Goal: Navigation & Orientation: Find specific page/section

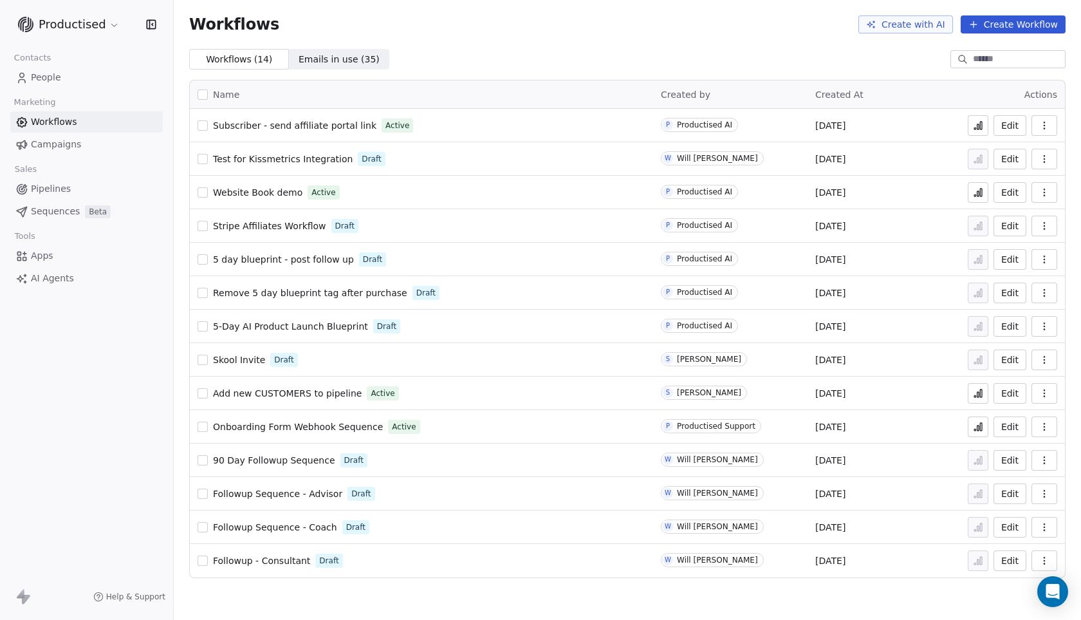
click at [511, 48] on div "Workflows Create with AI Create Workflow" at bounding box center [627, 24] width 907 height 49
click at [280, 224] on span "Stripe Affiliates Workflow" at bounding box center [269, 226] width 113 height 10
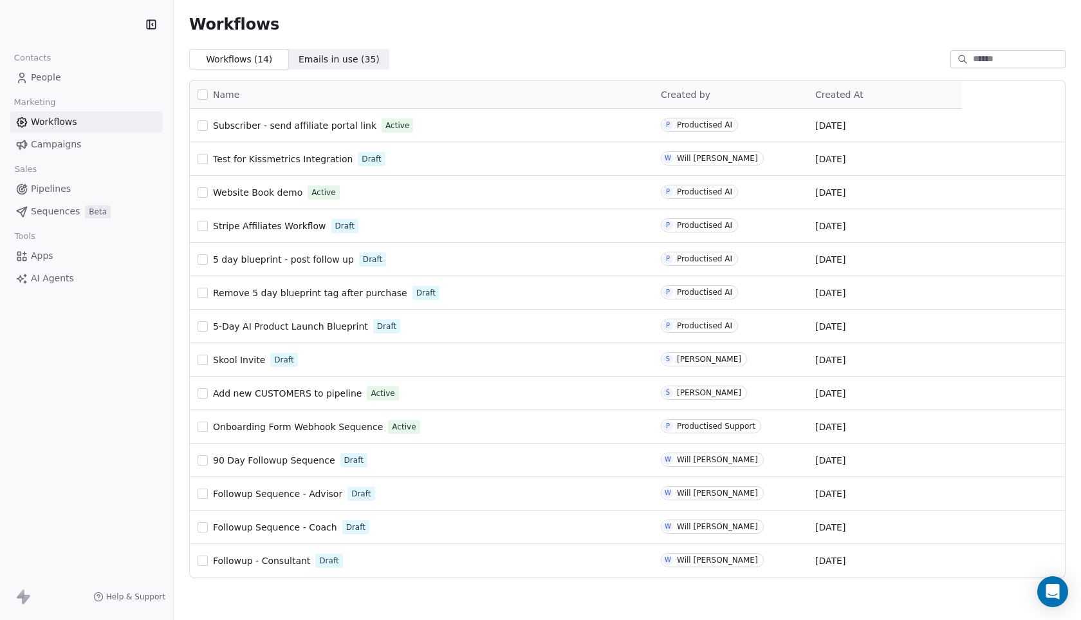
click at [230, 225] on span "Stripe Affiliates Workflow" at bounding box center [269, 226] width 113 height 10
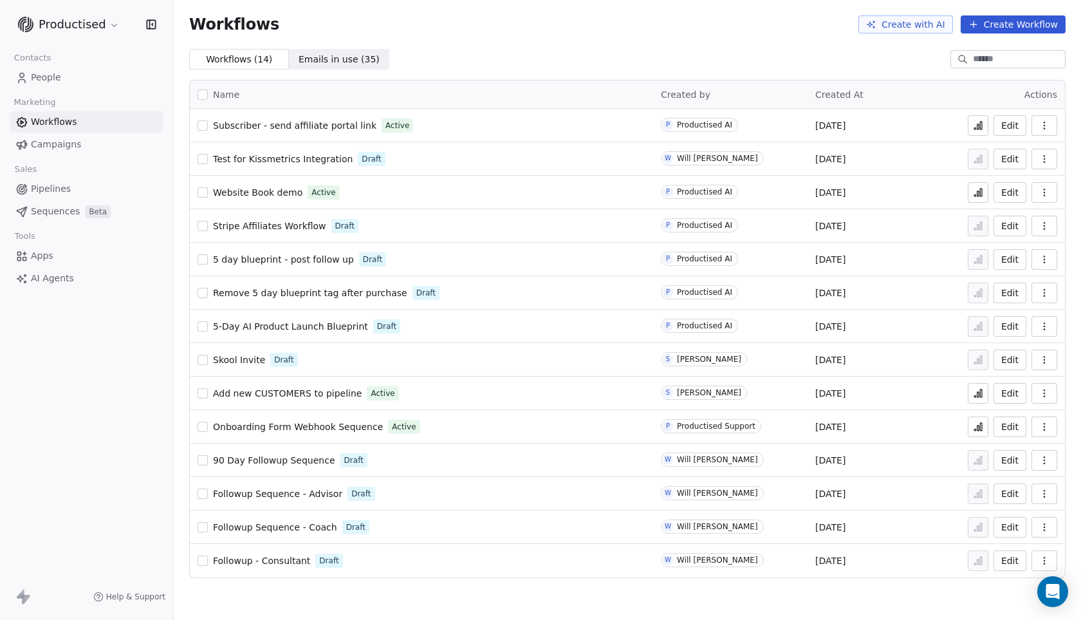
click at [297, 394] on span "Add new CUSTOMERS to pipeline" at bounding box center [287, 393] width 149 height 10
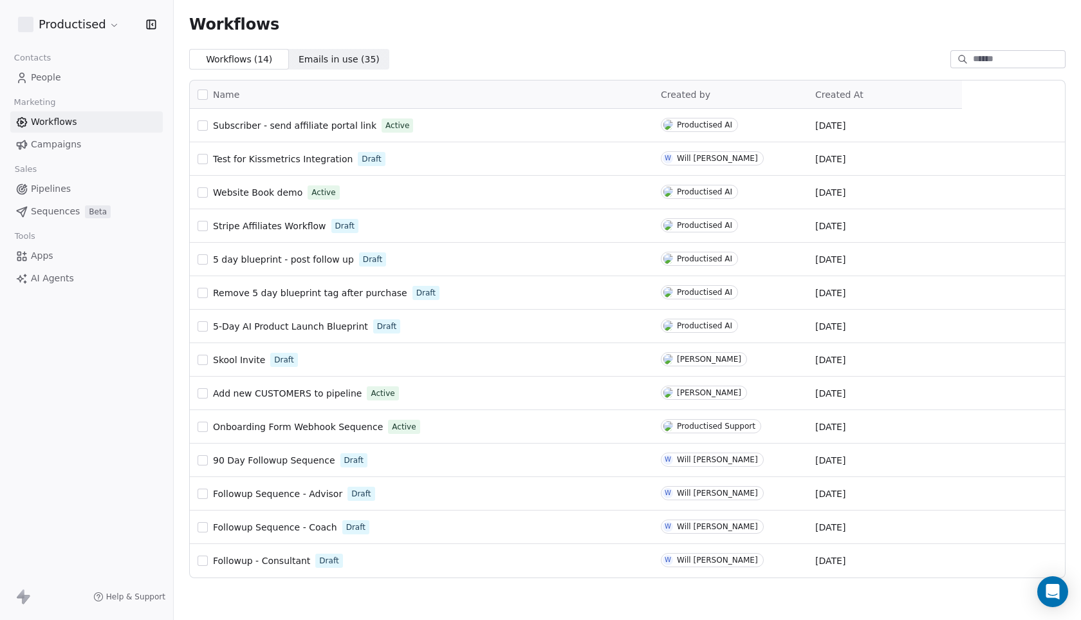
click at [306, 427] on span "Onboarding Form Webhook Sequence" at bounding box center [298, 427] width 170 height 10
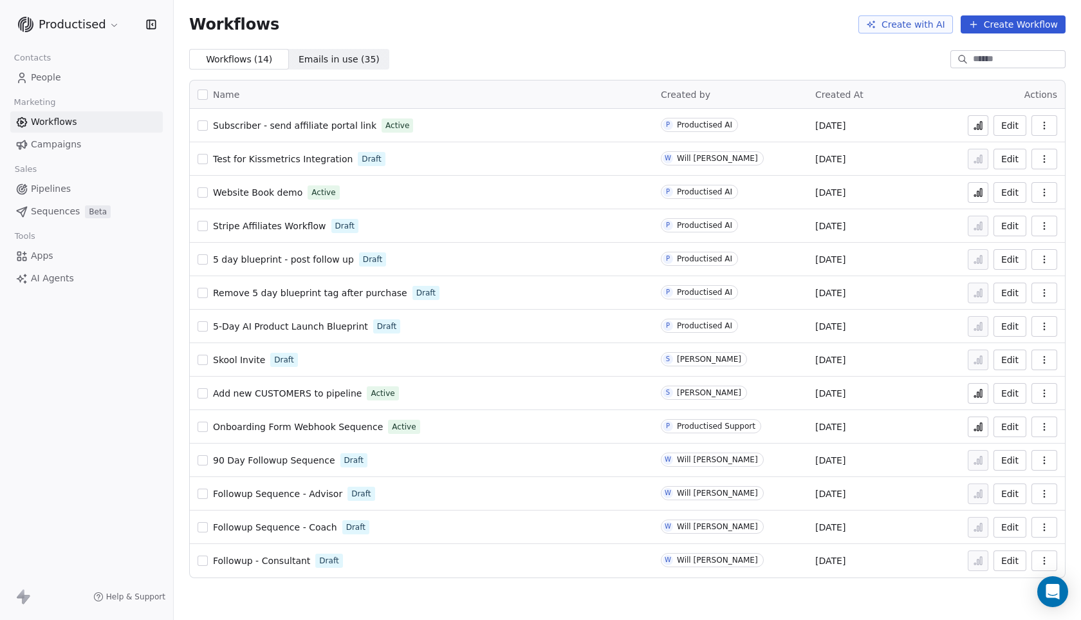
click at [241, 353] on div "Skool Invite Draft" at bounding box center [422, 360] width 448 height 18
click at [241, 360] on span "Skool Invite" at bounding box center [239, 360] width 52 height 10
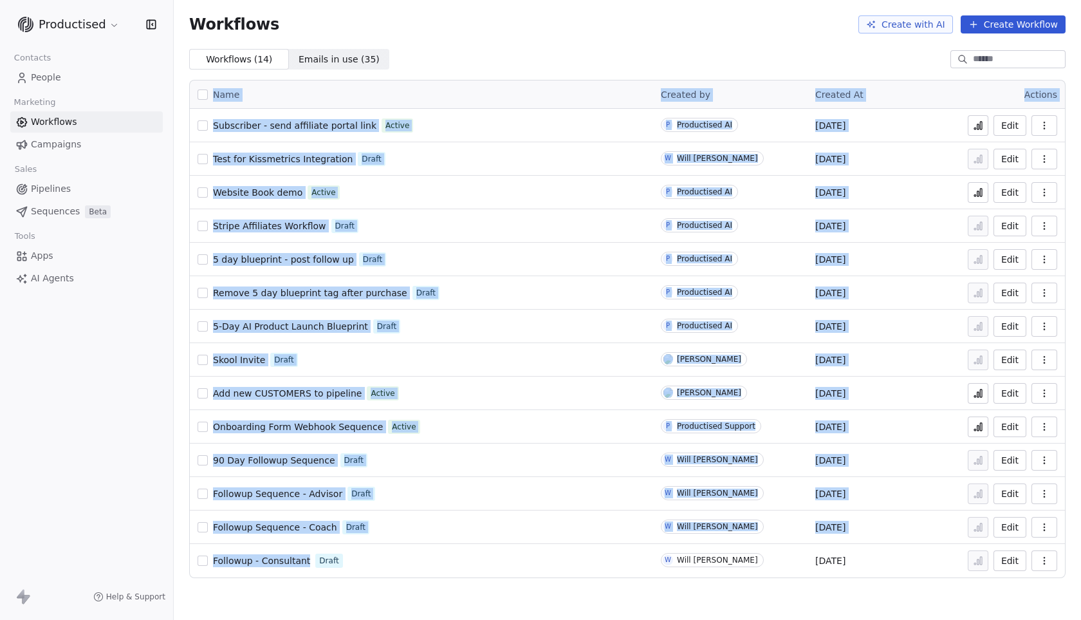
click at [293, 596] on div "Workflows Create with AI Create Workflow Workflows ( 14 ) Workflows ( 14 ) Emai…" at bounding box center [627, 310] width 907 height 620
drag, startPoint x: 294, startPoint y: 597, endPoint x: 312, endPoint y: 575, distance: 28.8
click at [312, 575] on div "Workflows Create with AI Create Workflow Workflows ( 14 ) Workflows ( 14 ) Emai…" at bounding box center [627, 310] width 907 height 620
click at [305, 593] on div "Workflows Create with AI Create Workflow Workflows ( 14 ) Workflows ( 14 ) Emai…" at bounding box center [627, 310] width 907 height 620
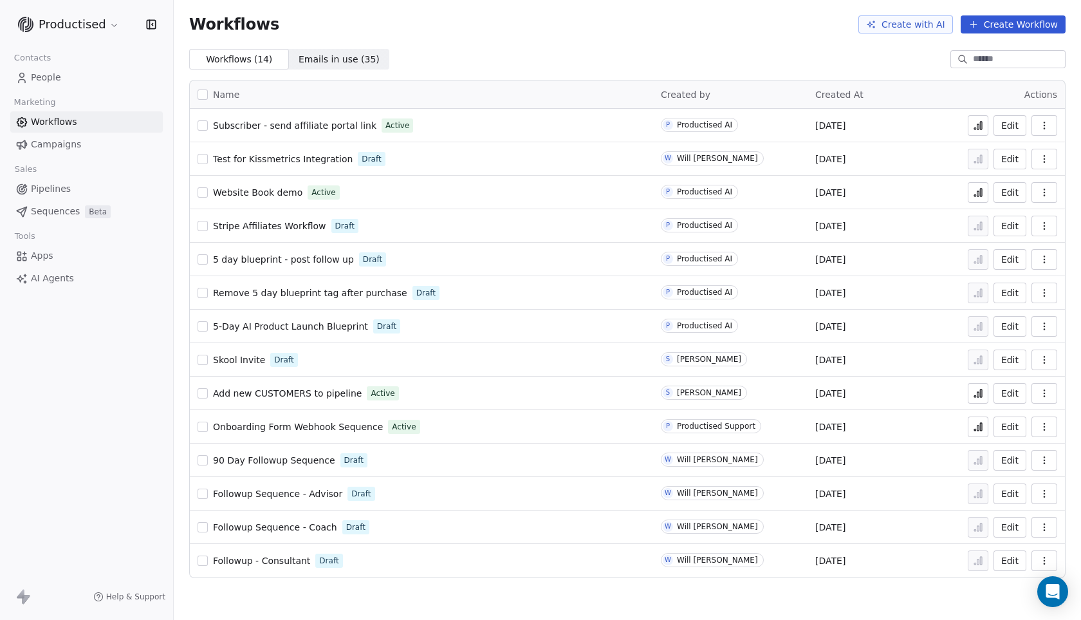
click at [314, 494] on span "Followup Sequence - Advisor" at bounding box center [277, 493] width 129 height 10
click at [295, 423] on span "Onboarding Form Webhook Sequence" at bounding box center [298, 427] width 170 height 10
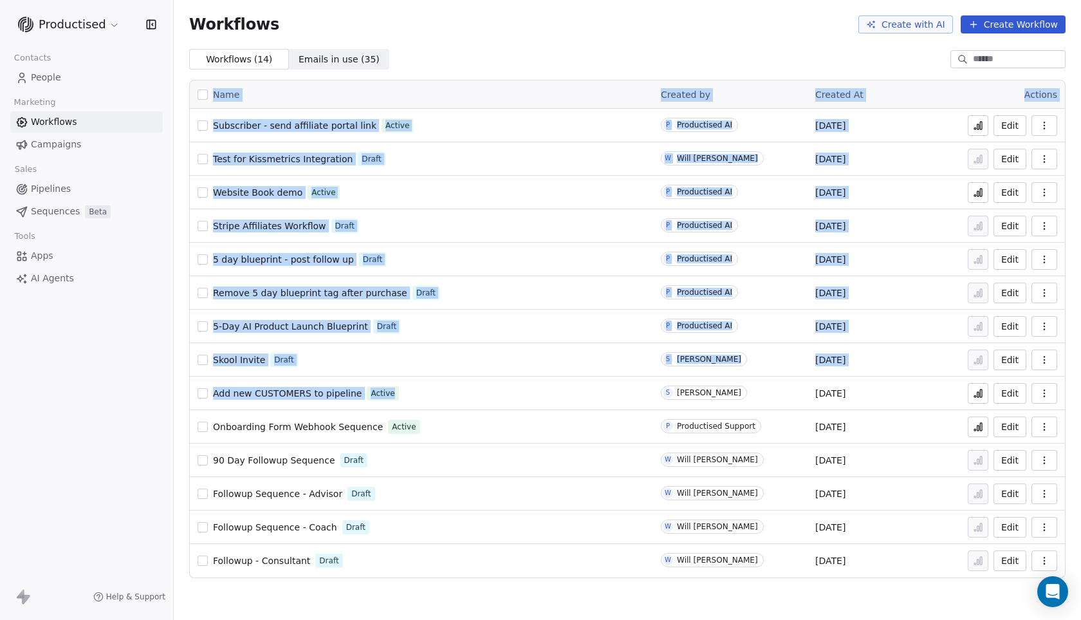
drag, startPoint x: 477, startPoint y: 403, endPoint x: 479, endPoint y: 394, distance: 9.4
click at [479, 394] on div "Name Created by Created At Actions Subscriber - send affiliate portal link Acti…" at bounding box center [627, 329] width 907 height 519
click at [290, 524] on span "Followup Sequence - Coach" at bounding box center [275, 527] width 124 height 10
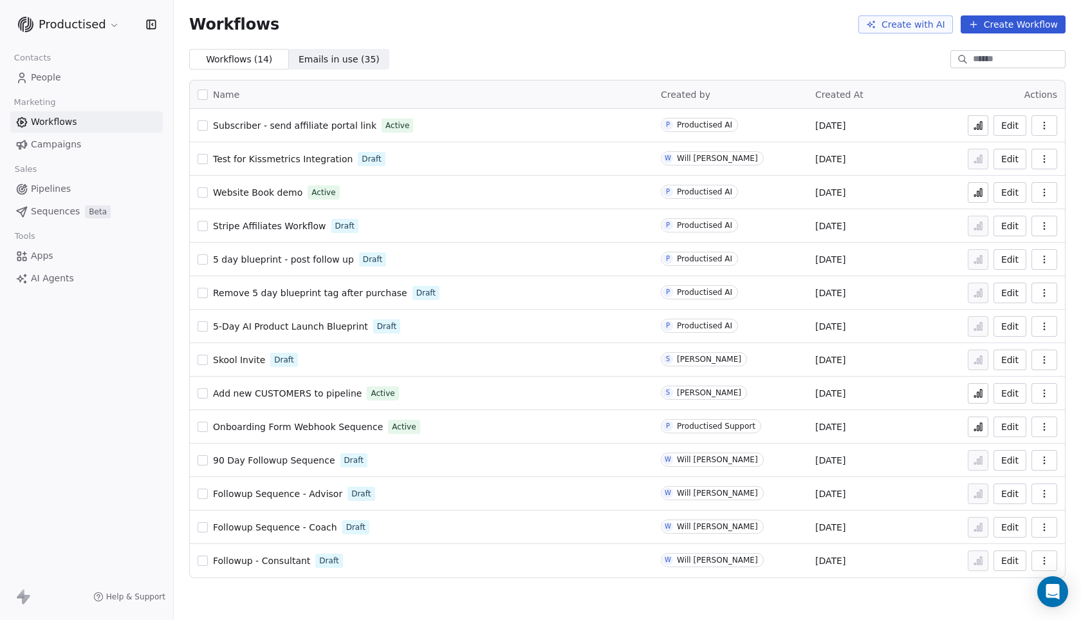
click at [106, 20] on html "Productised Contacts People Marketing Workflows Campaigns Sales Pipelines Seque…" at bounding box center [540, 310] width 1081 height 620
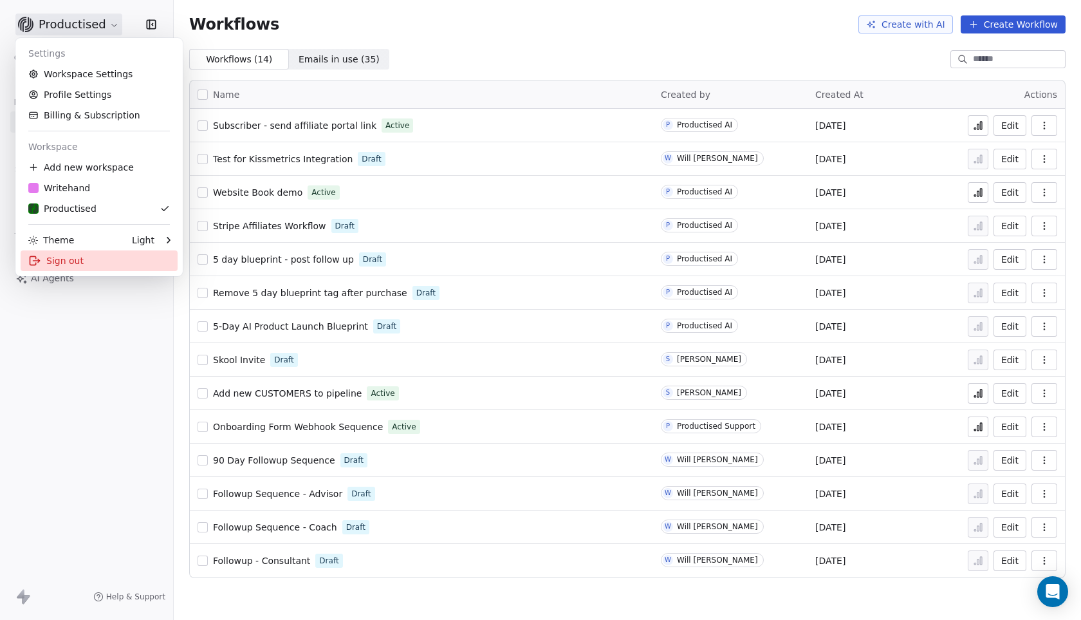
click at [57, 257] on div "Sign out" at bounding box center [99, 260] width 157 height 21
